Goal: Find specific page/section

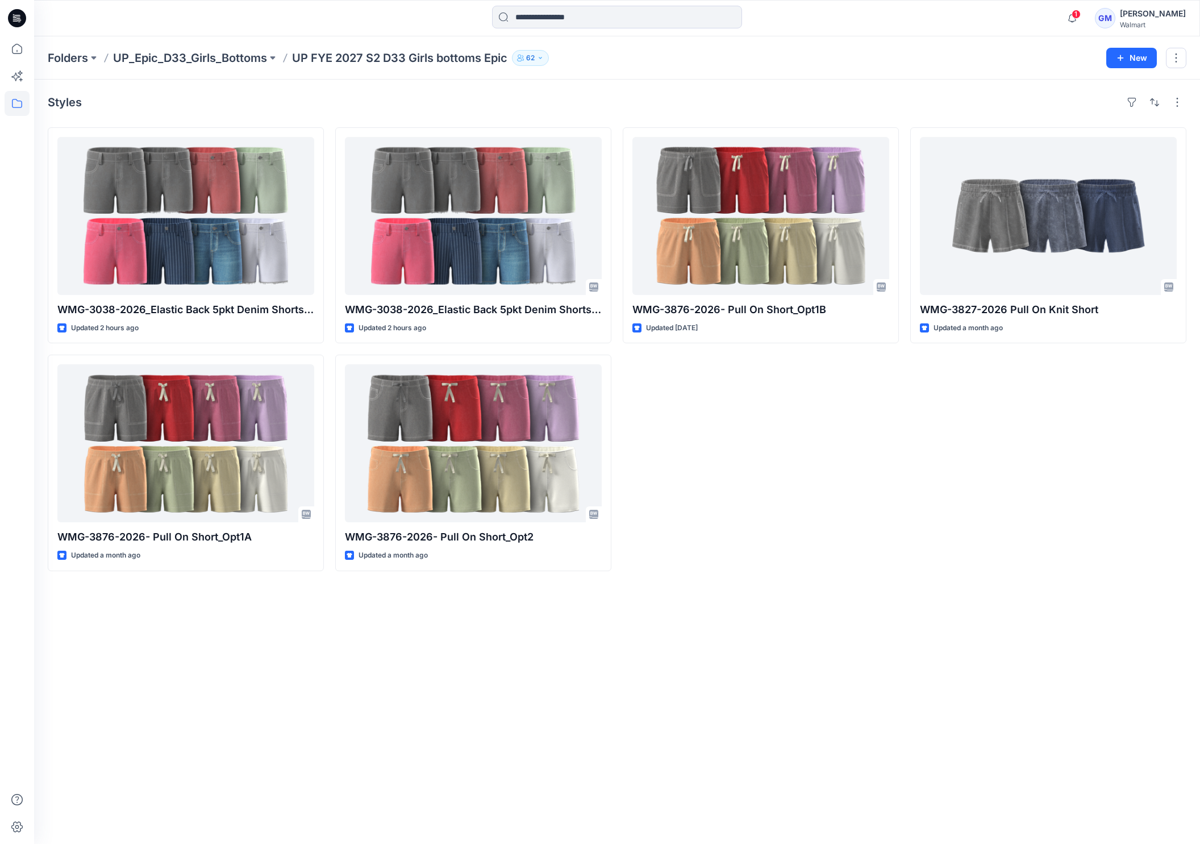
click at [603, 660] on div "Styles WMG-3038-2026_Elastic Back 5pkt Denim Shorts 3 Inseam - Cost Opt Updated…" at bounding box center [617, 462] width 1166 height 764
click at [178, 724] on div "Styles WMG-3038-2026_Elastic Back 5pkt Denim Shorts 3 Inseam - Cost Opt Updated…" at bounding box center [617, 462] width 1166 height 764
drag, startPoint x: 274, startPoint y: 633, endPoint x: 248, endPoint y: 590, distance: 50.5
click at [274, 633] on div "Styles WMG-3038-2026_Elastic Back 5pkt Denim Shorts 3 Inseam - Cost Opt Updated…" at bounding box center [617, 462] width 1166 height 764
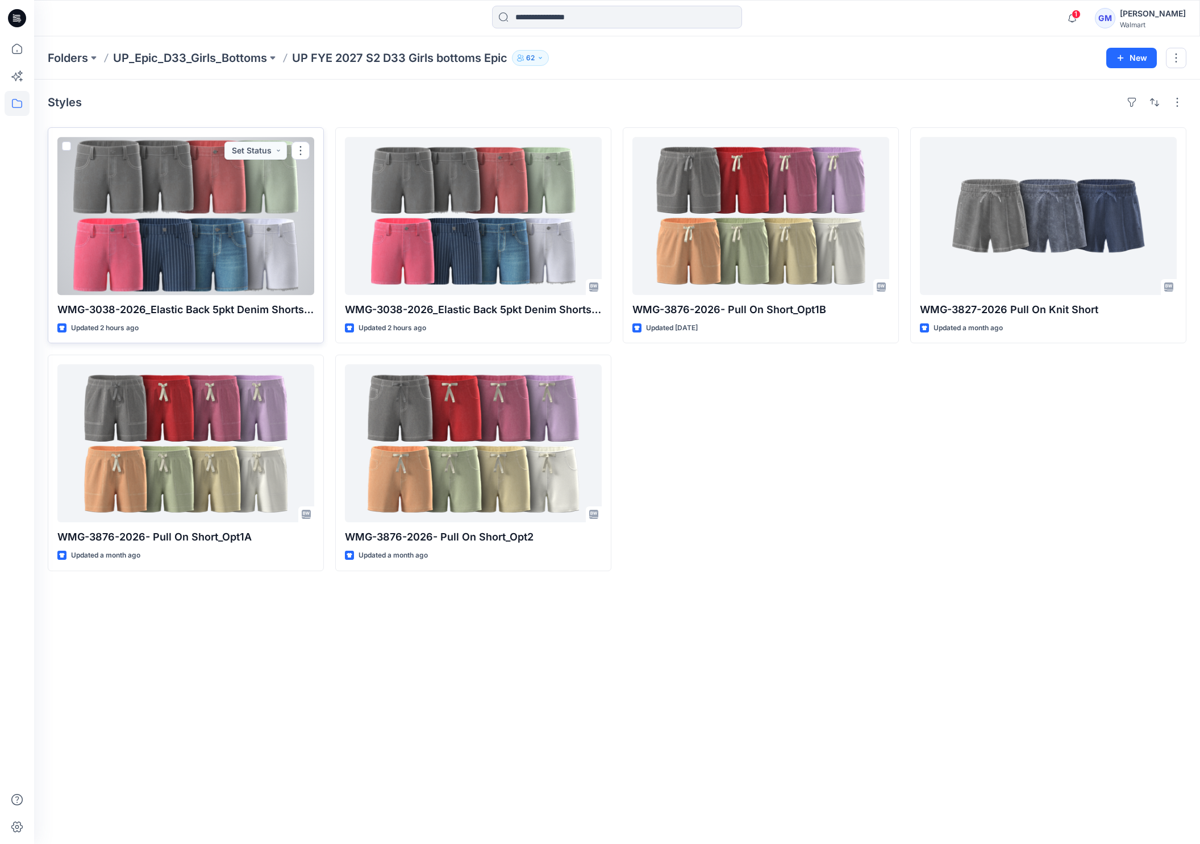
click at [211, 232] on div at bounding box center [185, 216] width 257 height 158
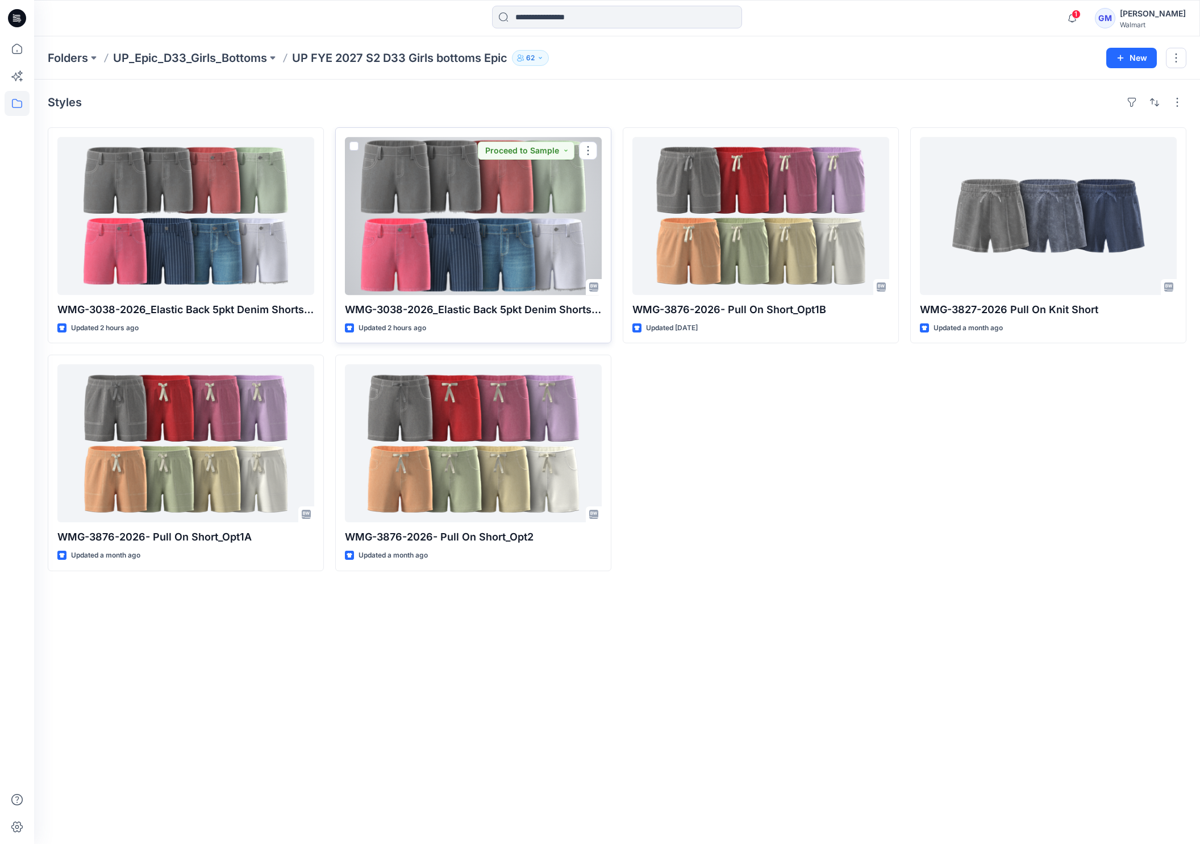
click at [405, 269] on div at bounding box center [473, 216] width 257 height 158
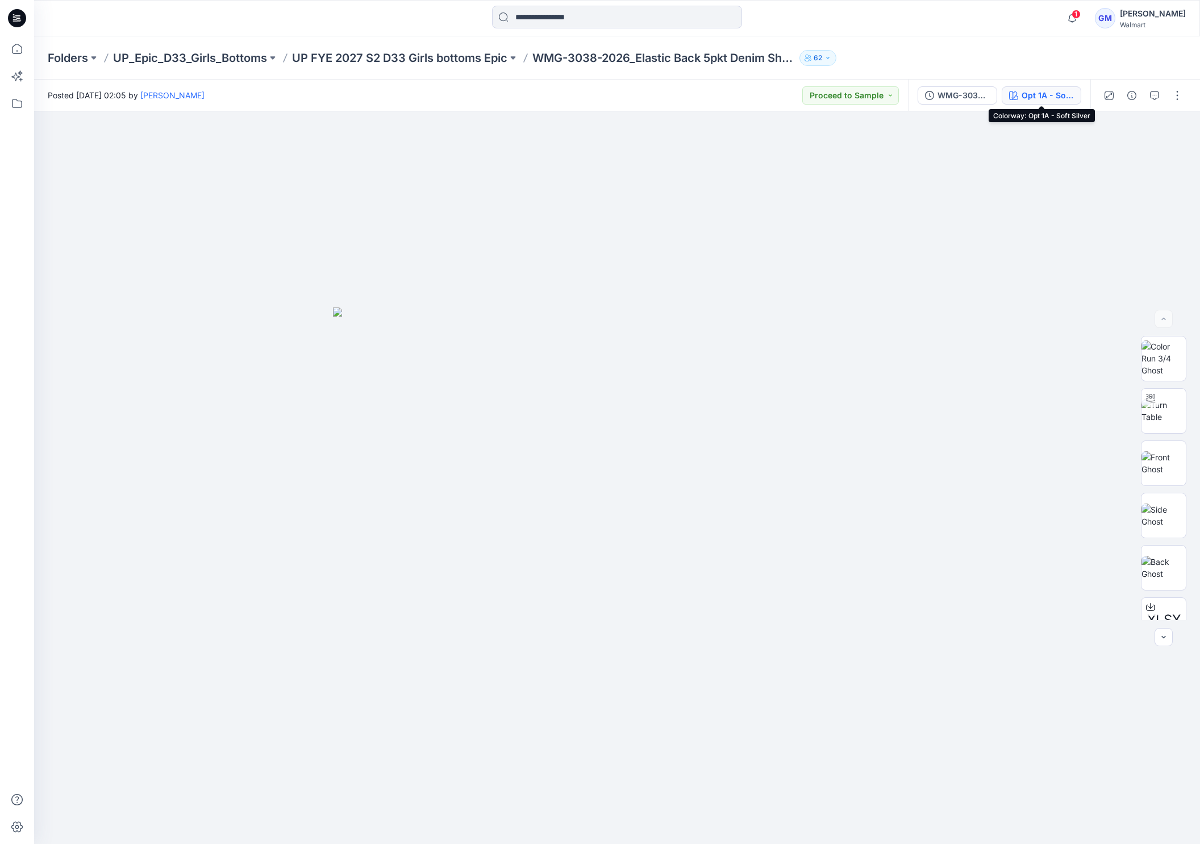
click at [1047, 99] on div "Opt 1A - Soft Silver" at bounding box center [1048, 95] width 52 height 12
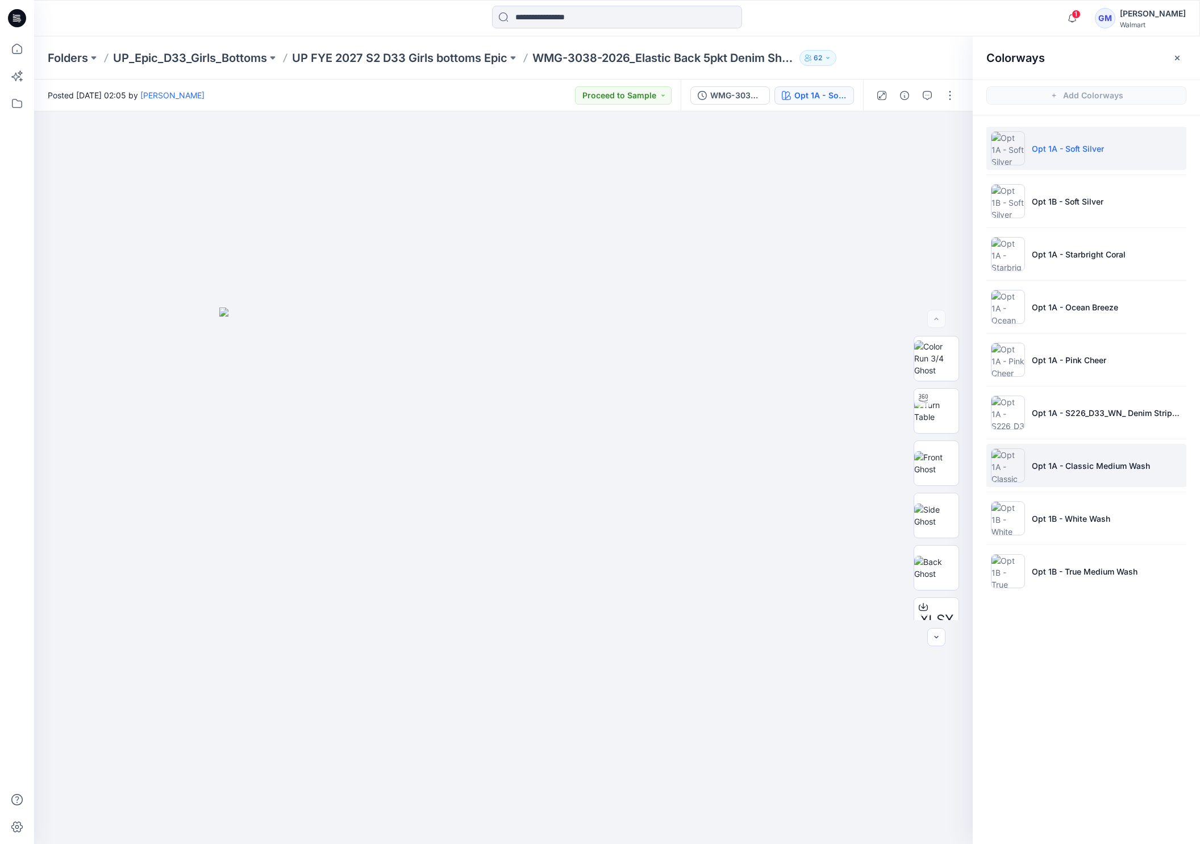
click at [1112, 469] on p "Opt 1A - Classic Medium Wash" at bounding box center [1091, 466] width 118 height 12
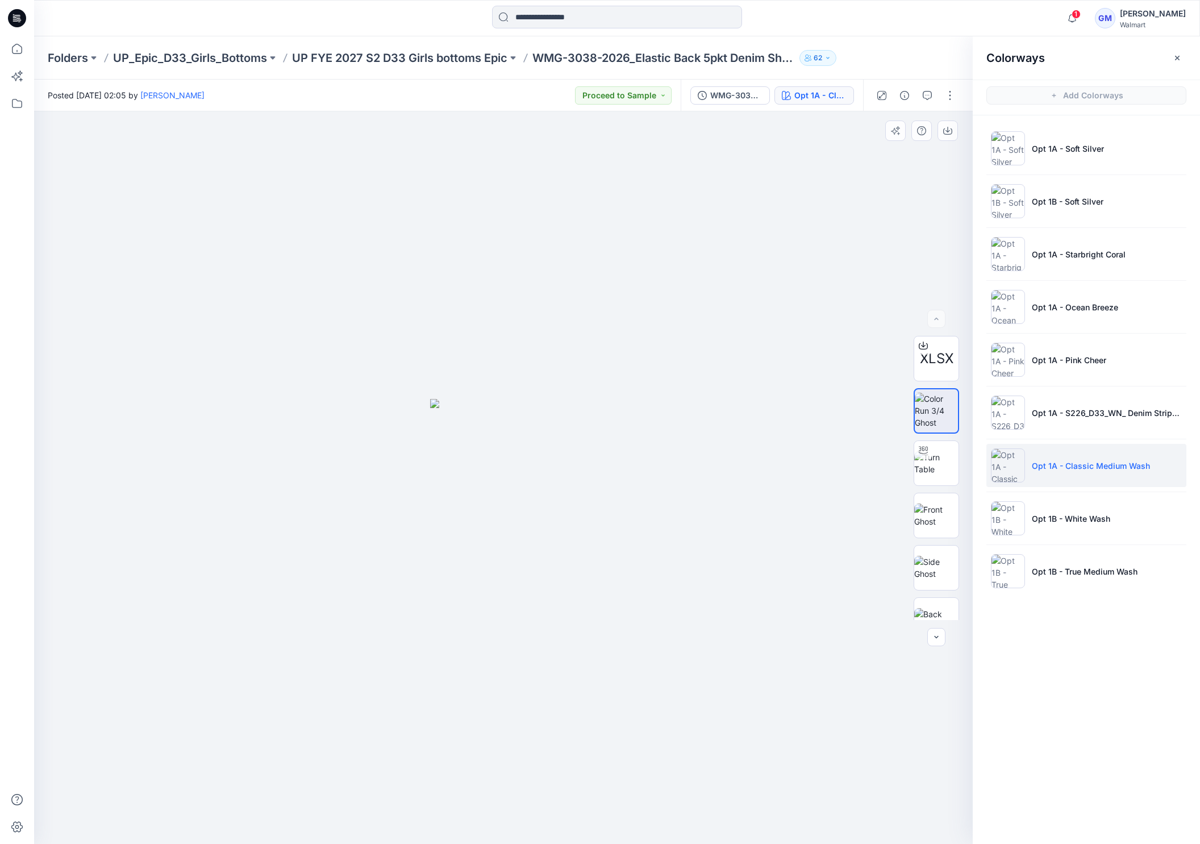
click at [640, 242] on div at bounding box center [503, 477] width 939 height 732
click at [435, 65] on p "UP FYE 2027 S2 D33 Girls bottoms Epic" at bounding box center [399, 58] width 215 height 16
